Goal: Check status: Check status

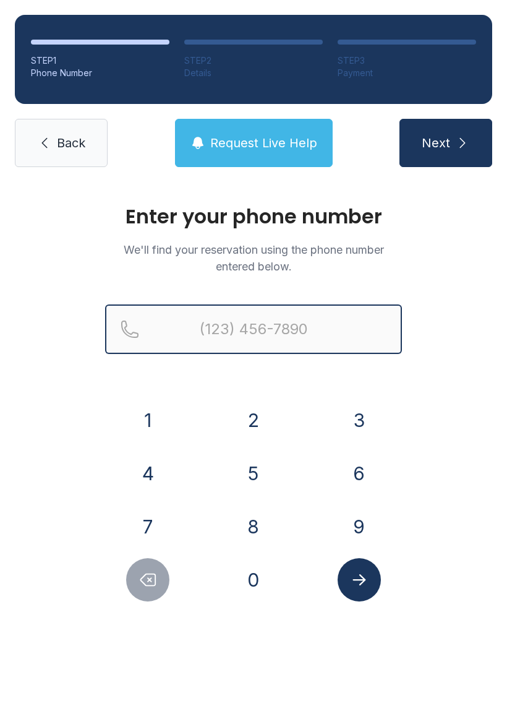
click at [347, 325] on input "Reservation phone number" at bounding box center [253, 328] width 297 height 49
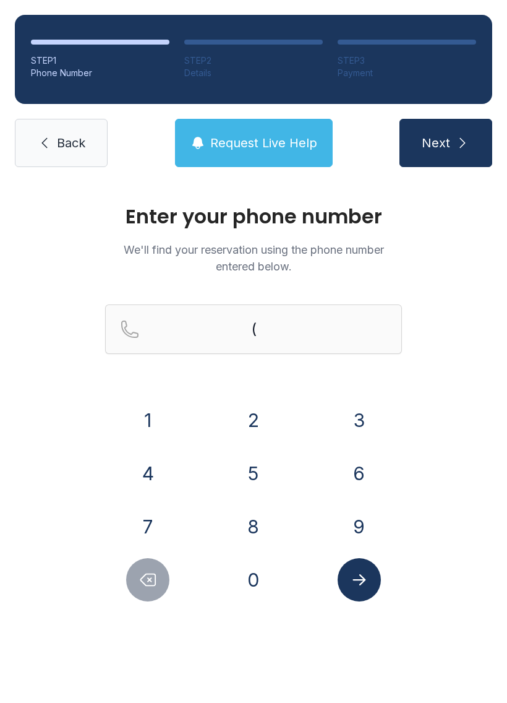
click at [355, 471] on button "6" at bounding box center [359, 473] width 43 height 43
click at [139, 525] on button "7" at bounding box center [147, 526] width 43 height 43
click at [263, 526] on button "8" at bounding box center [253, 526] width 43 height 43
click at [361, 478] on button "6" at bounding box center [359, 473] width 43 height 43
click at [153, 485] on button "4" at bounding box center [147, 473] width 43 height 43
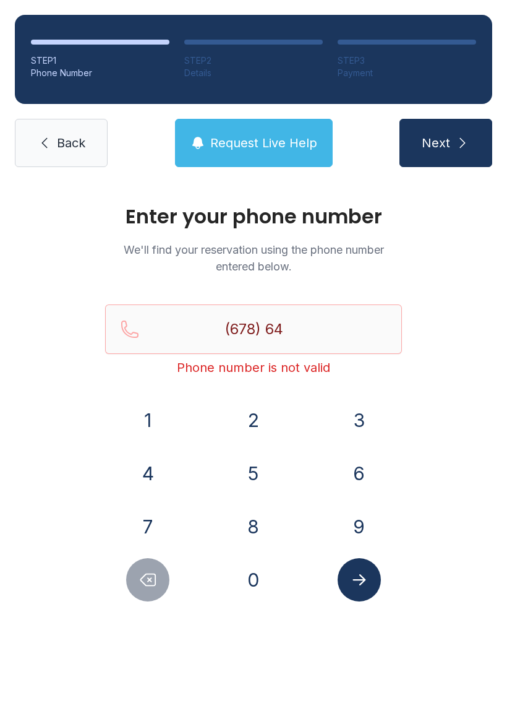
click at [365, 463] on button "6" at bounding box center [359, 473] width 43 height 43
click at [156, 520] on button "7" at bounding box center [147, 526] width 43 height 43
click at [163, 408] on button "1" at bounding box center [147, 419] width 43 height 43
click at [368, 473] on button "6" at bounding box center [359, 473] width 43 height 43
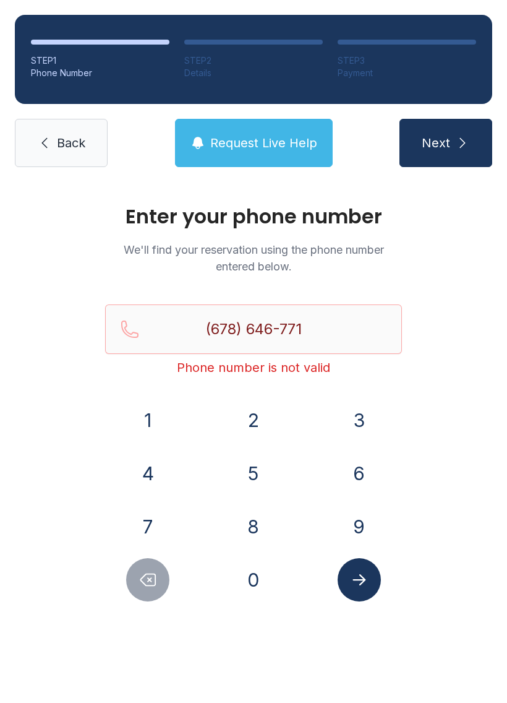
type input "[PHONE_NUMBER]"
click at [362, 583] on icon "Submit lookup form" at bounding box center [359, 579] width 19 height 19
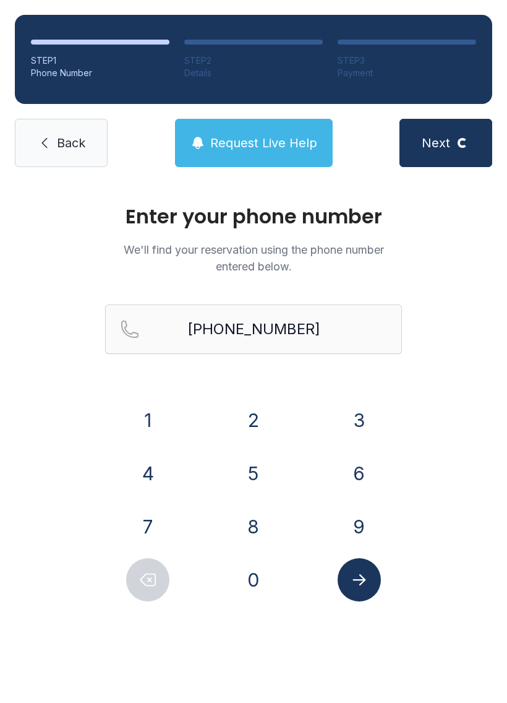
click at [362, 584] on icon "Submit lookup form" at bounding box center [359, 579] width 19 height 19
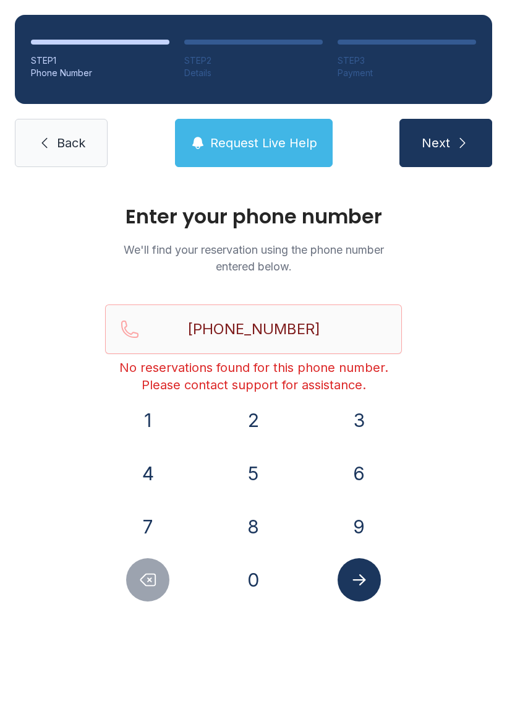
click at [465, 131] on button "Next" at bounding box center [446, 143] width 93 height 48
click at [62, 139] on span "Back" at bounding box center [71, 142] width 28 height 17
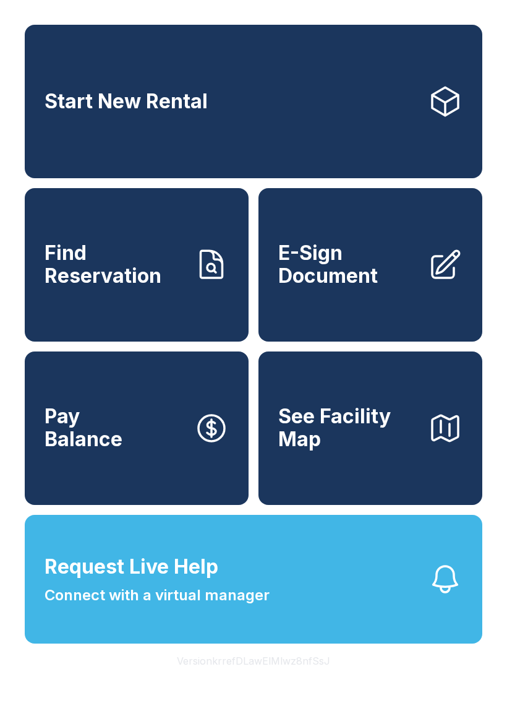
click at [358, 614] on button "Request Live Help Connect with a virtual manager" at bounding box center [254, 579] width 458 height 129
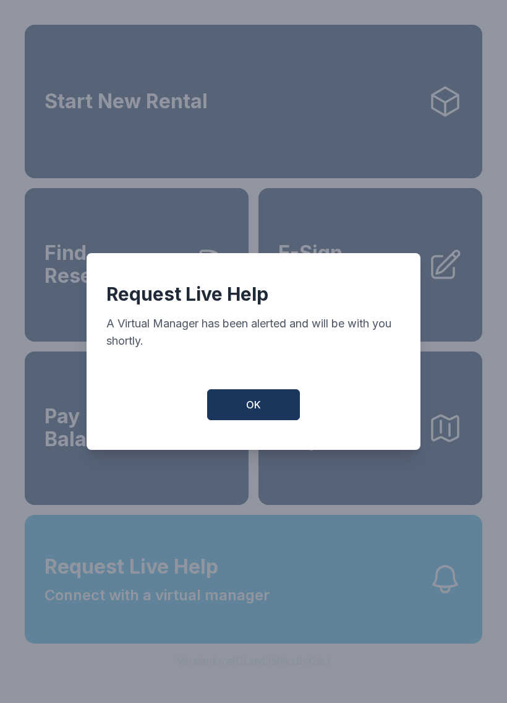
click at [276, 406] on button "OK" at bounding box center [253, 404] width 93 height 31
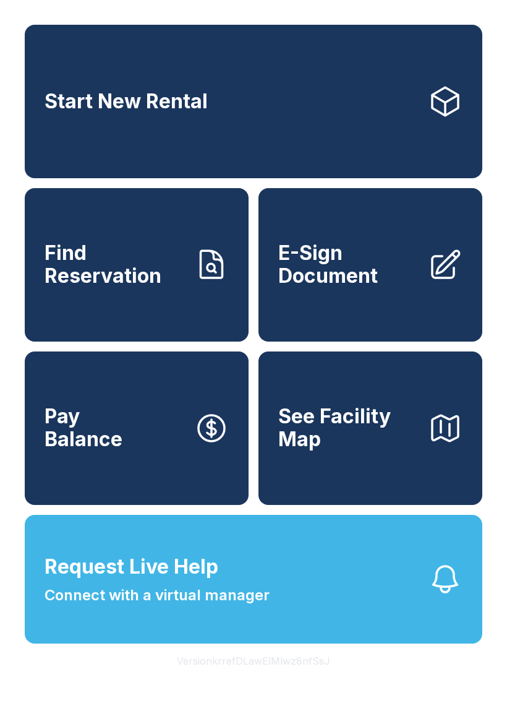
click at [291, 618] on button "Request Live Help Connect with a virtual manager" at bounding box center [254, 579] width 458 height 129
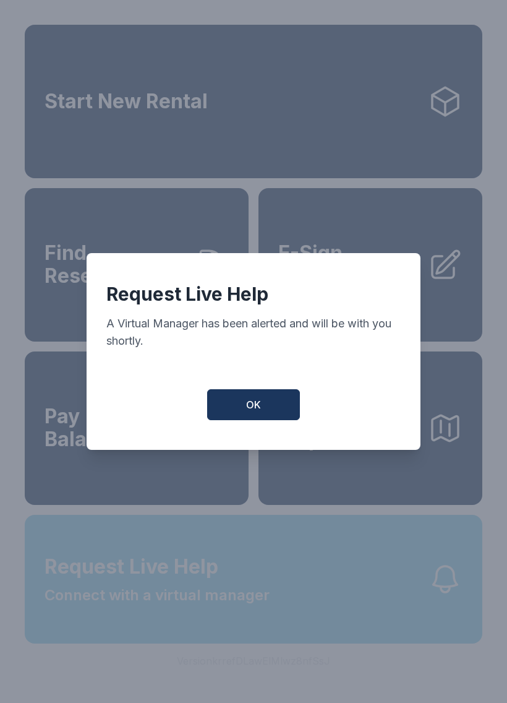
click at [285, 420] on button "OK" at bounding box center [253, 404] width 93 height 31
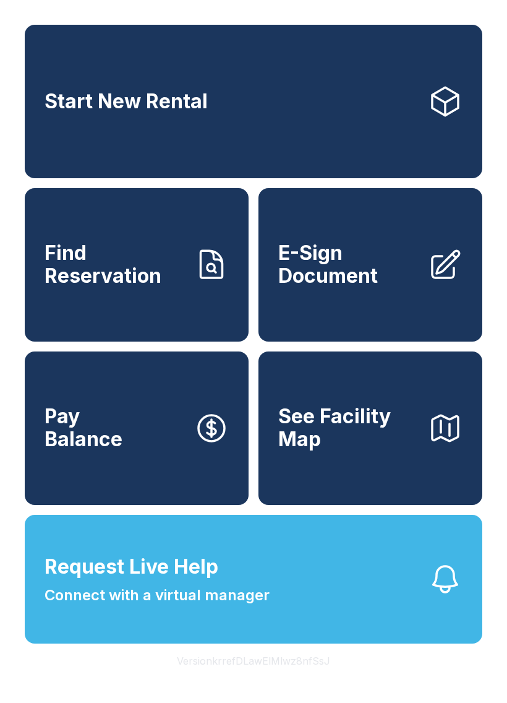
click at [178, 287] on span "Find Reservation" at bounding box center [115, 264] width 140 height 45
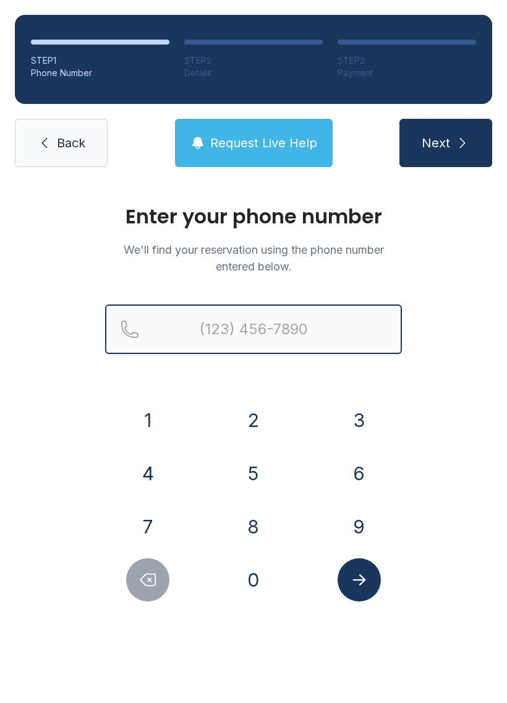
click at [370, 318] on input "Reservation phone number" at bounding box center [253, 328] width 297 height 49
type input "[PHONE_NUMBER]"
click at [445, 143] on button "Next" at bounding box center [446, 143] width 93 height 48
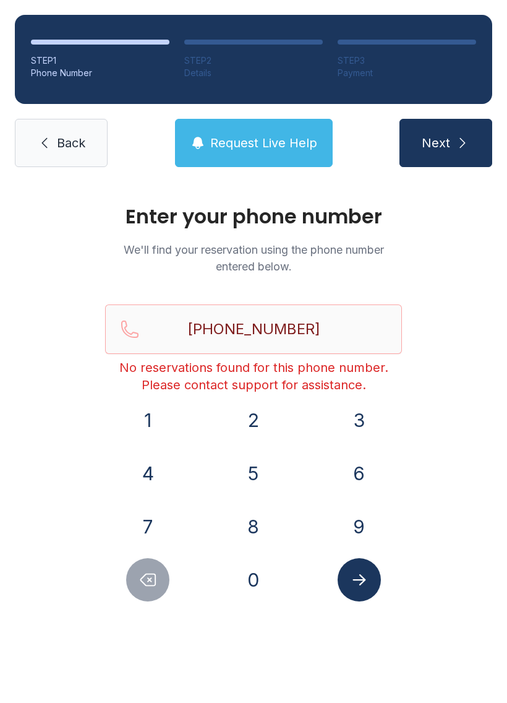
click at [460, 149] on icon "submit" at bounding box center [462, 142] width 15 height 15
click at [74, 142] on span "Back" at bounding box center [71, 142] width 28 height 17
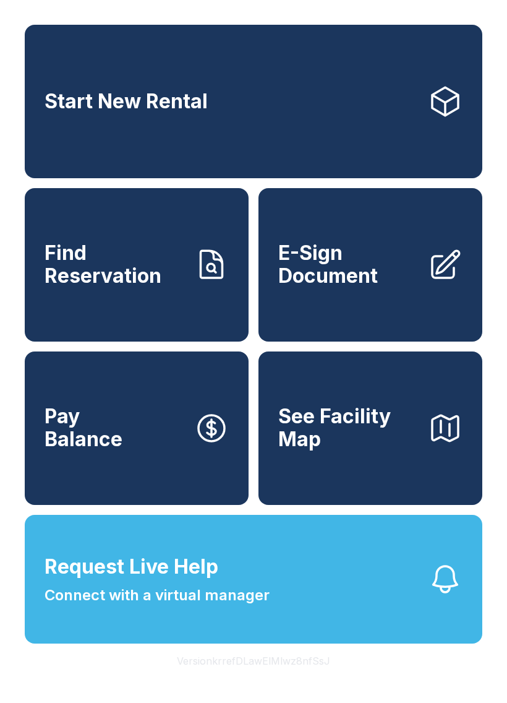
click at [189, 606] on span "Connect with a virtual manager" at bounding box center [157, 595] width 225 height 22
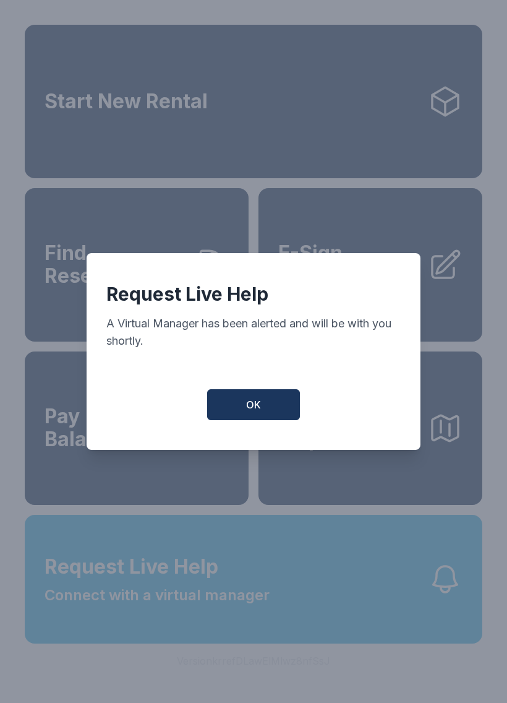
click at [232, 409] on button "OK" at bounding box center [253, 404] width 93 height 31
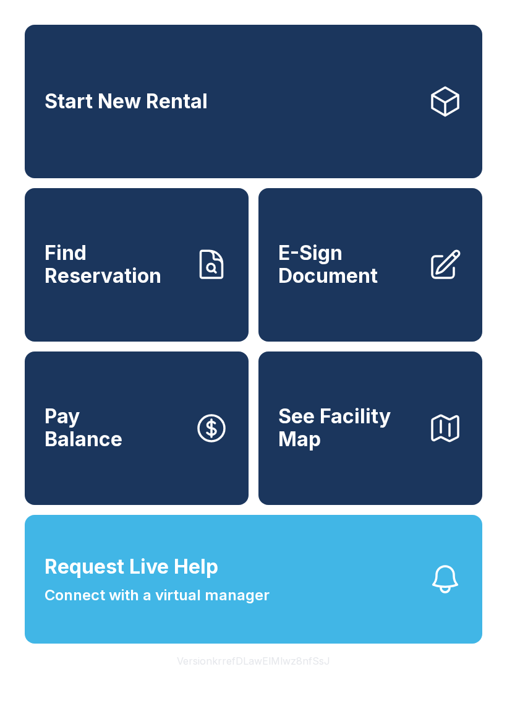
click at [296, 588] on button "Request Live Help Connect with a virtual manager" at bounding box center [254, 579] width 458 height 129
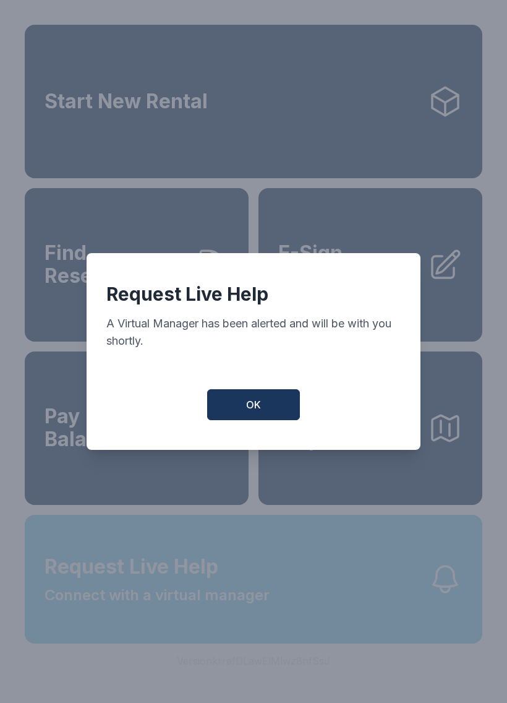
click at [296, 588] on div "Request Live Help A Virtual Manager has been alerted and will be with you short…" at bounding box center [253, 351] width 507 height 703
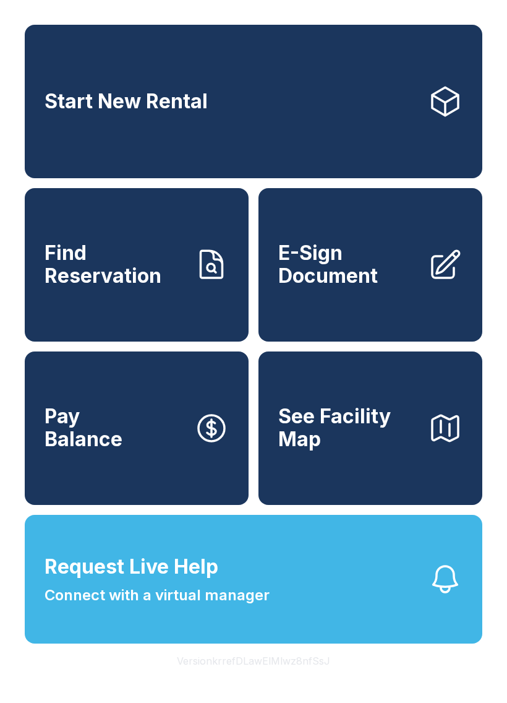
click at [307, 625] on button "Request Live Help Connect with a virtual manager" at bounding box center [254, 579] width 458 height 129
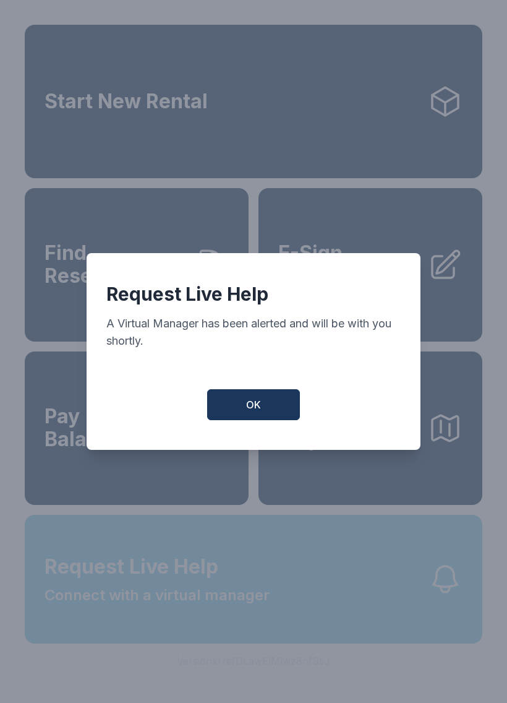
click at [320, 409] on div "OK" at bounding box center [253, 404] width 294 height 31
click at [259, 420] on button "OK" at bounding box center [253, 404] width 93 height 31
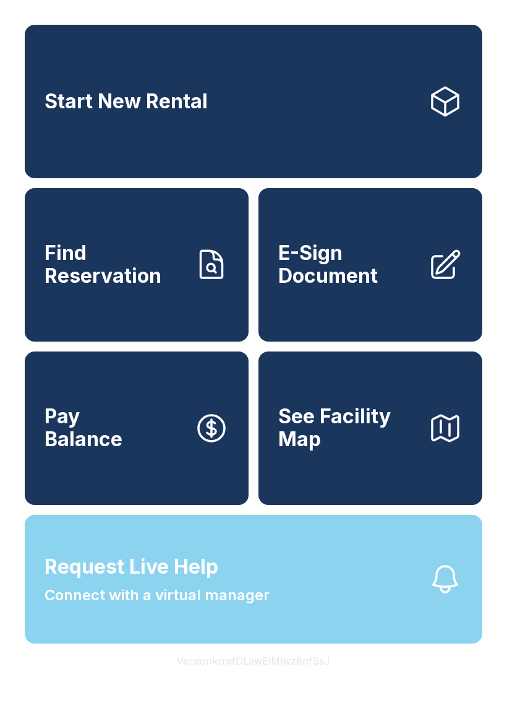
click at [277, 409] on button "See Facility Map" at bounding box center [371, 427] width 224 height 153
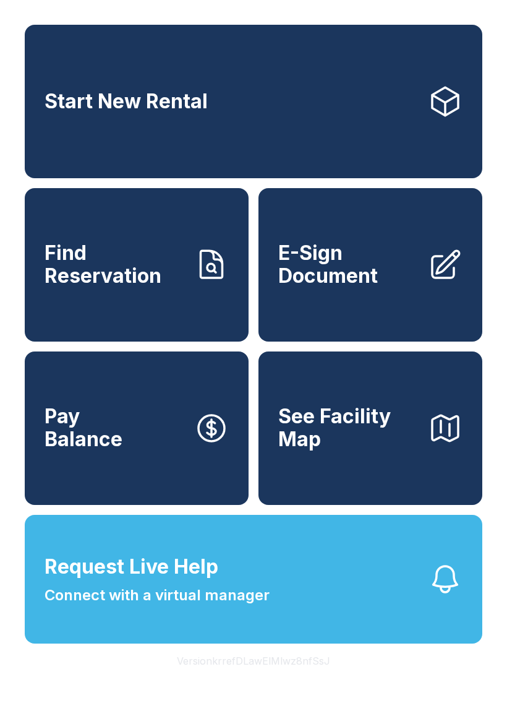
click at [213, 606] on span "Connect with a virtual manager" at bounding box center [157, 595] width 225 height 22
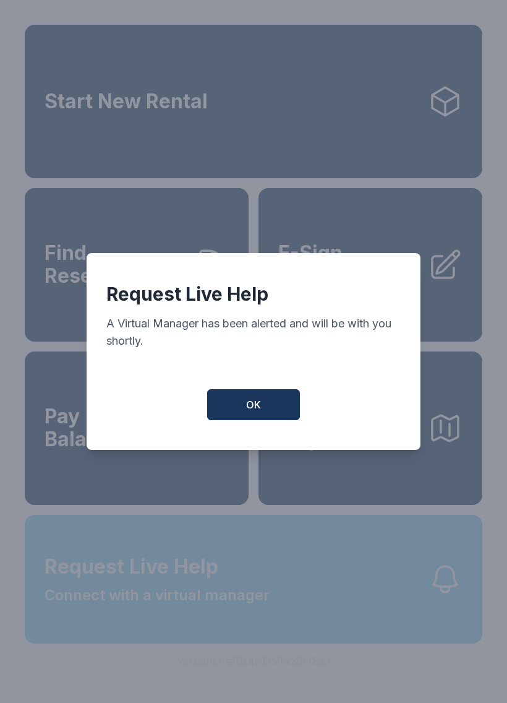
click at [270, 416] on button "OK" at bounding box center [253, 404] width 93 height 31
